Goal: Find specific page/section

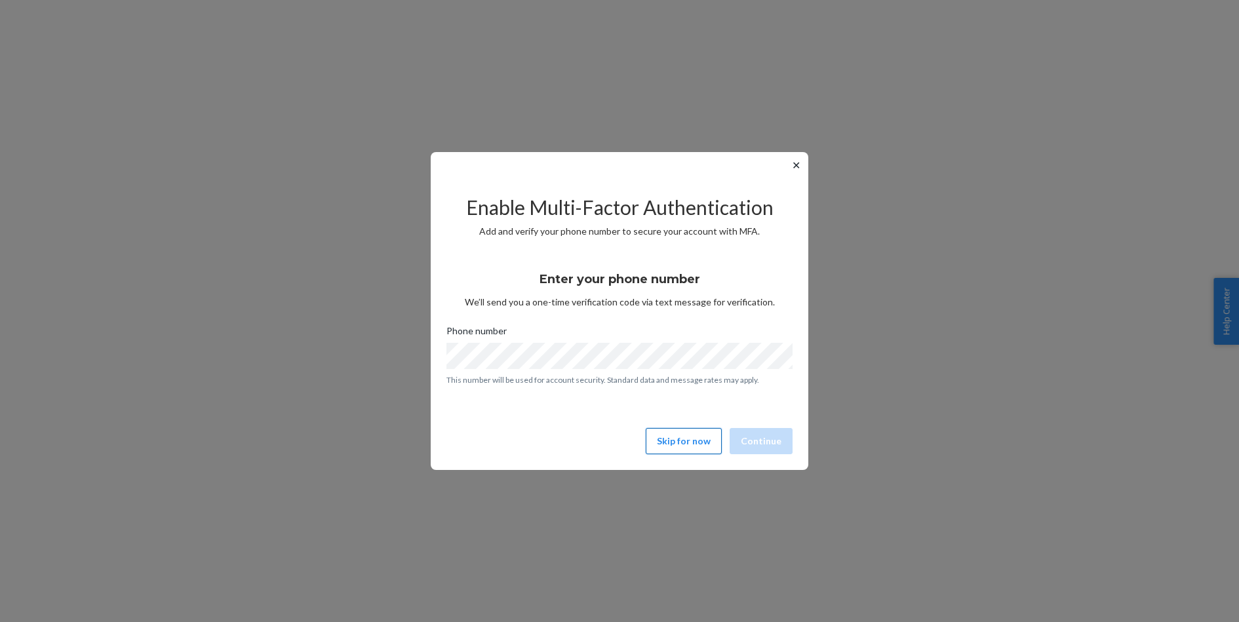
click at [712, 438] on button "Skip for now" at bounding box center [684, 441] width 76 height 26
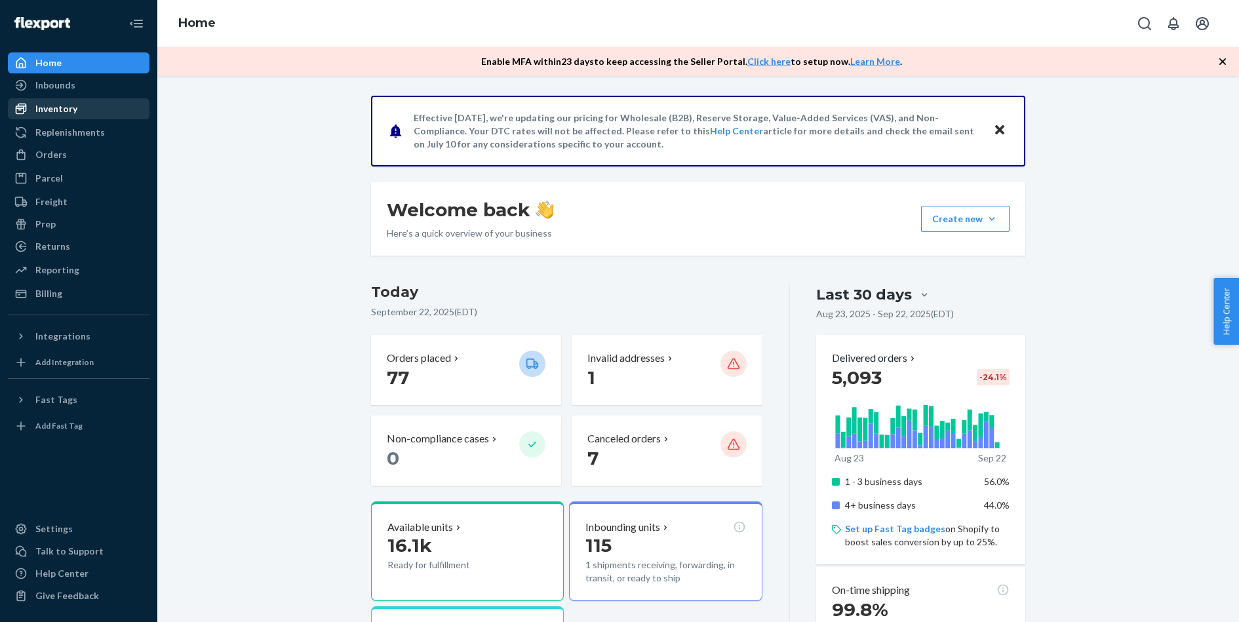
click at [75, 102] on div "Inventory" at bounding box center [78, 109] width 139 height 18
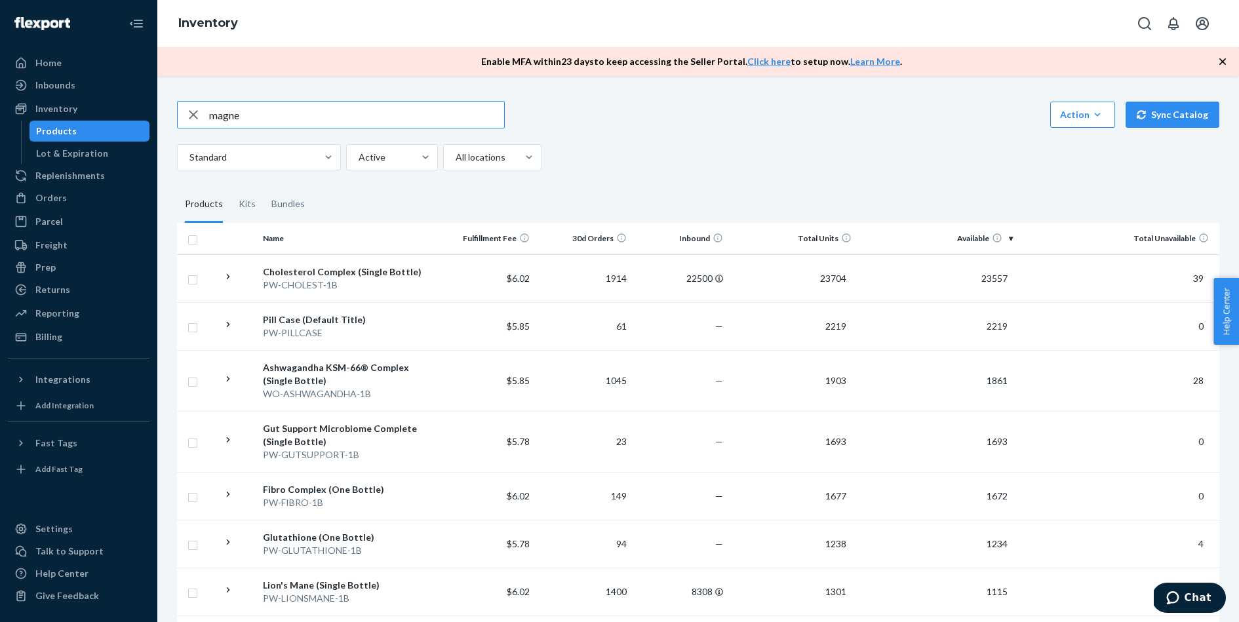
type input "magne"
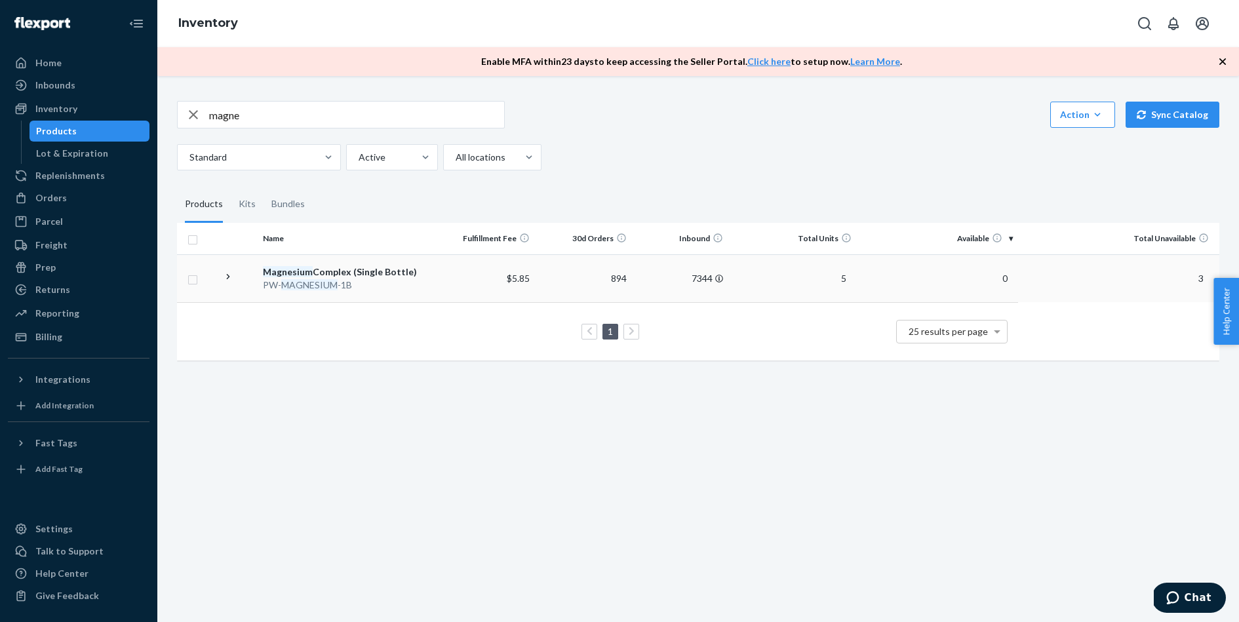
click at [307, 272] on em "Magnesium" at bounding box center [288, 271] width 50 height 11
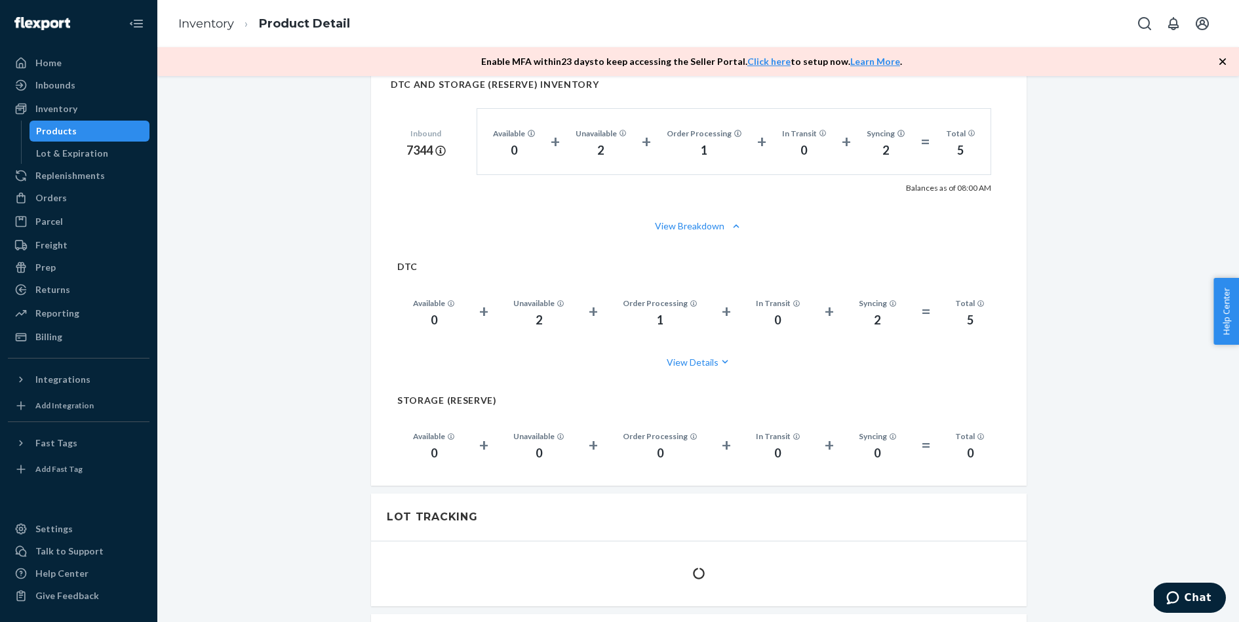
scroll to position [736, 0]
